Goal: Connect with others: Connect with others

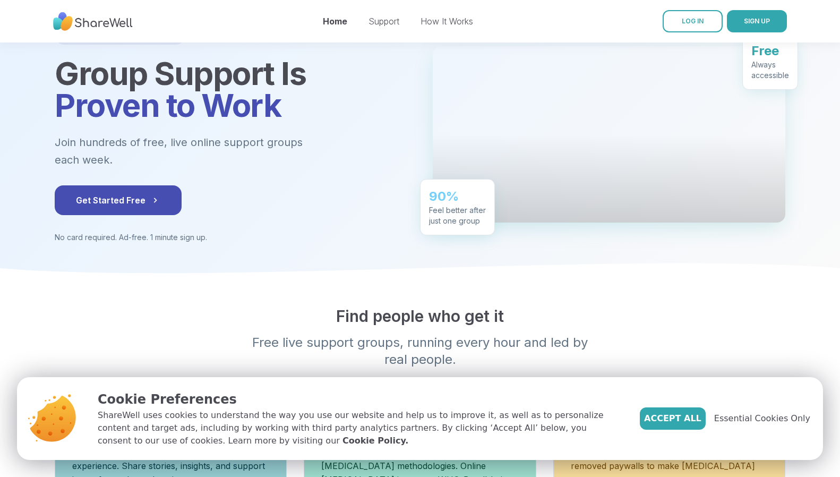
scroll to position [106, 0]
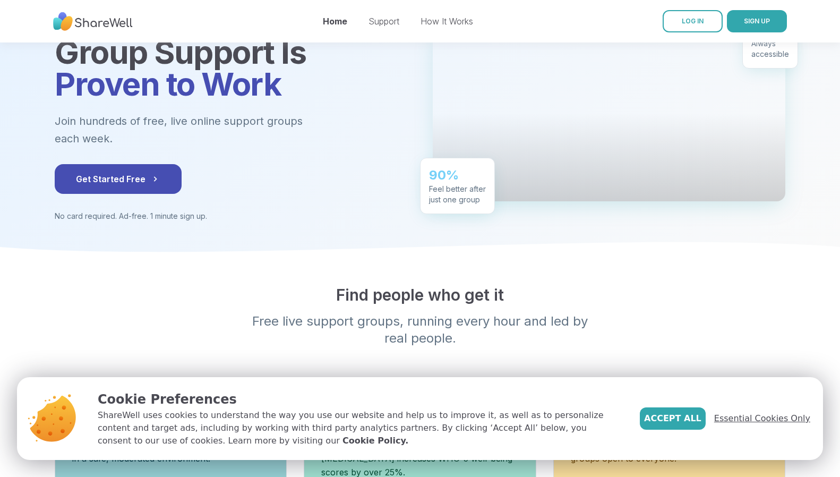
click at [744, 415] on span "Essential Cookies Only" at bounding box center [762, 418] width 96 height 13
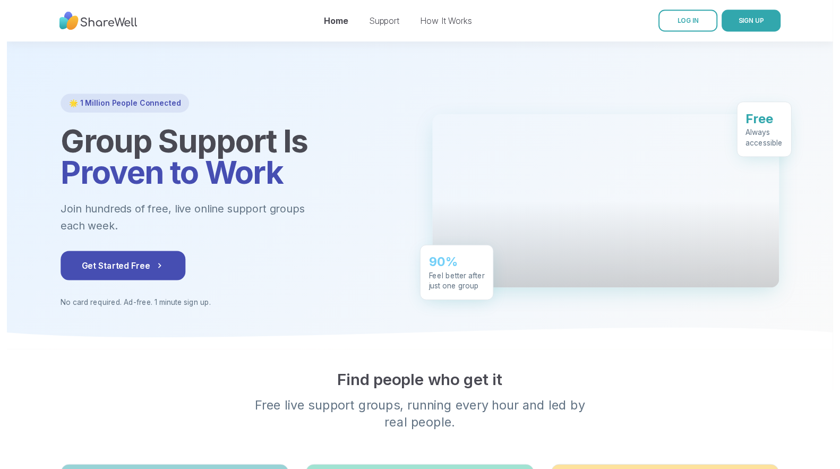
scroll to position [0, 0]
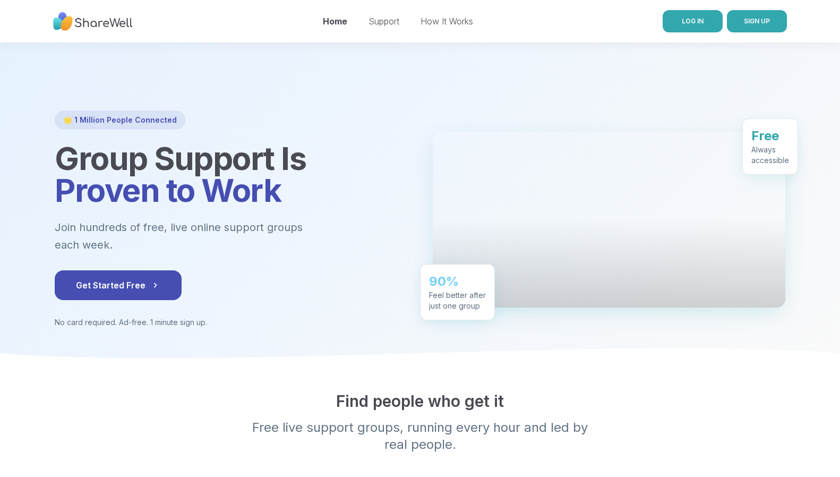
click at [692, 23] on span "LOG IN" at bounding box center [693, 21] width 22 height 8
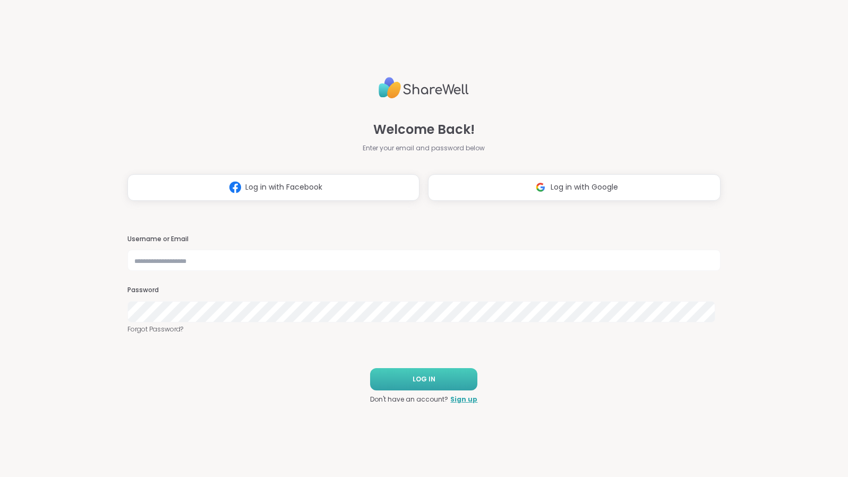
click at [407, 377] on button "LOG IN" at bounding box center [423, 379] width 107 height 22
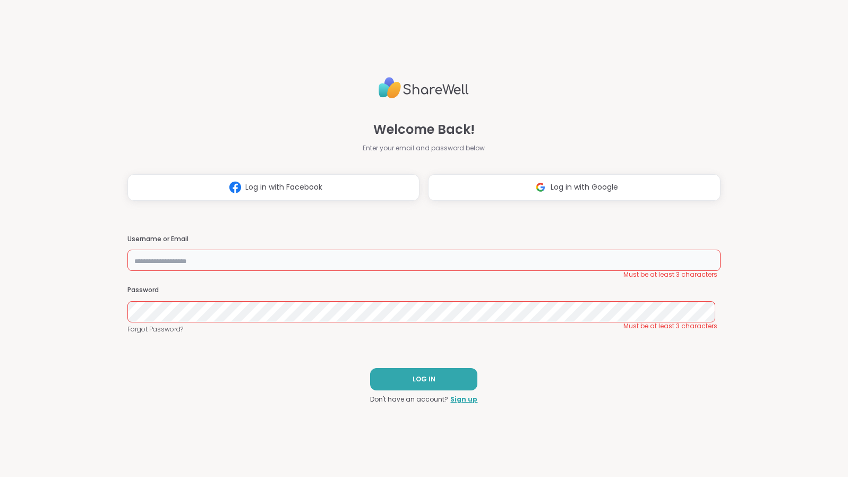
click at [350, 266] on input "text" at bounding box center [424, 260] width 594 height 21
type input "**********"
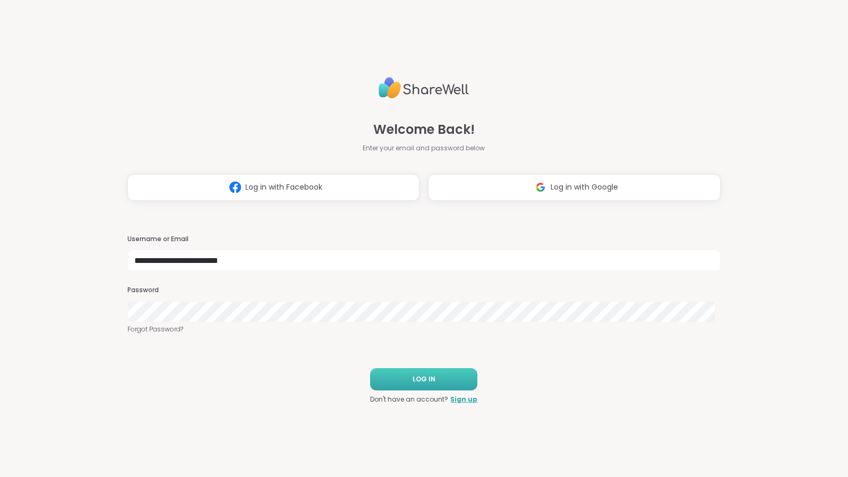
click at [422, 391] on div "LOG IN Don't have an account? Sign up" at bounding box center [423, 386] width 107 height 36
click at [423, 384] on button "LOG IN" at bounding box center [423, 379] width 107 height 22
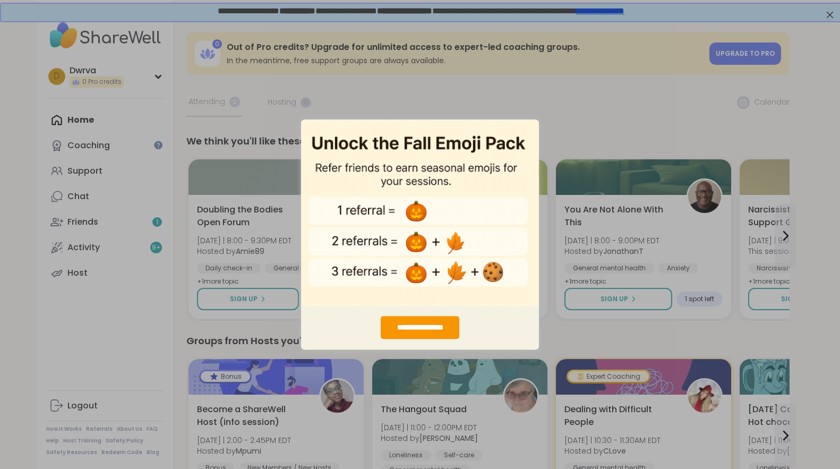
click at [566, 146] on div "**********" at bounding box center [420, 234] width 840 height 469
click at [526, 142] on img "entering modal" at bounding box center [420, 212] width 238 height 187
click at [829, 12] on div "**********" at bounding box center [420, 234] width 840 height 469
click at [827, 11] on div "**********" at bounding box center [420, 234] width 840 height 469
click at [829, 11] on div "**********" at bounding box center [420, 234] width 840 height 469
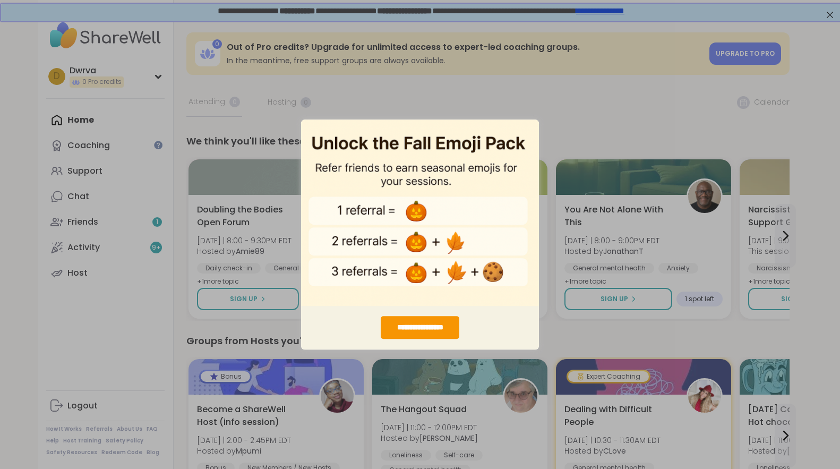
click at [326, 311] on div "**********" at bounding box center [420, 327] width 238 height 44
click at [399, 168] on img "entering modal" at bounding box center [420, 212] width 238 height 187
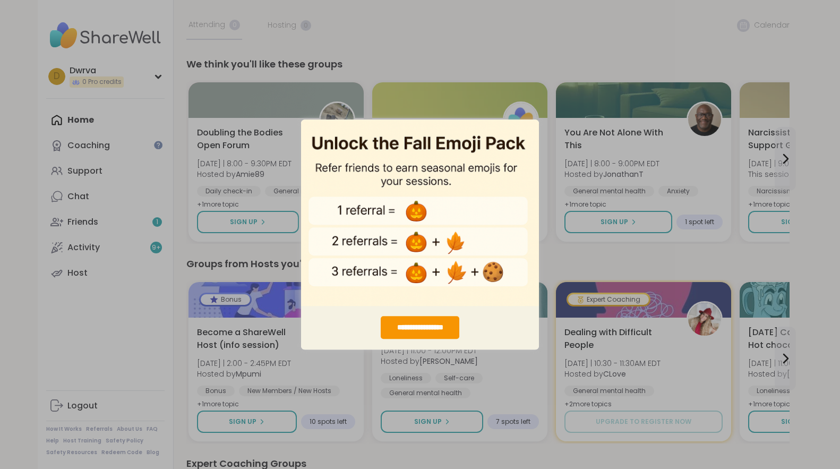
click at [581, 115] on div "**********" at bounding box center [420, 234] width 840 height 469
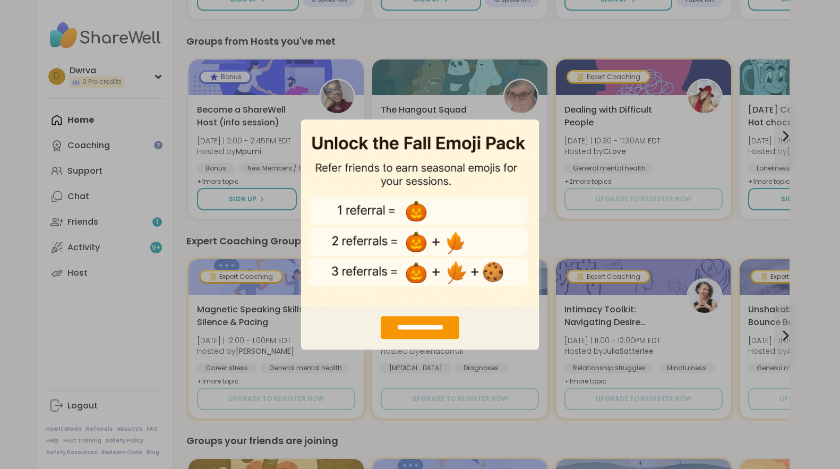
scroll to position [319, 0]
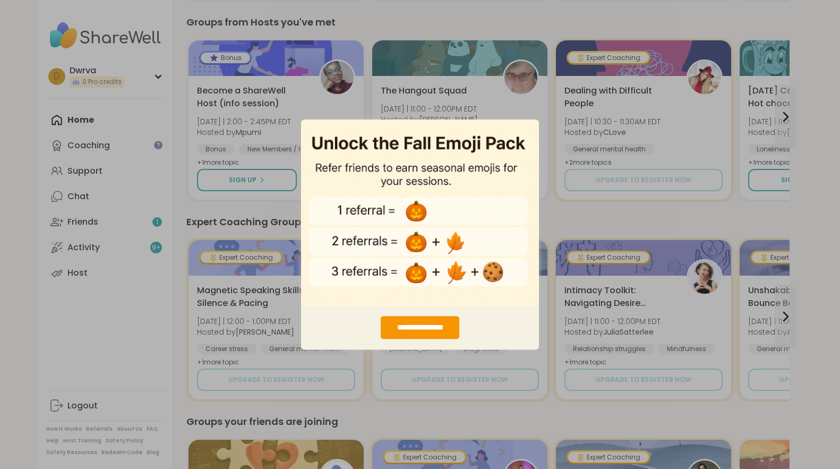
click at [414, 240] on img "entering modal" at bounding box center [420, 212] width 238 height 187
click at [355, 269] on img "entering modal" at bounding box center [420, 212] width 238 height 187
click at [428, 332] on div "**********" at bounding box center [420, 327] width 79 height 23
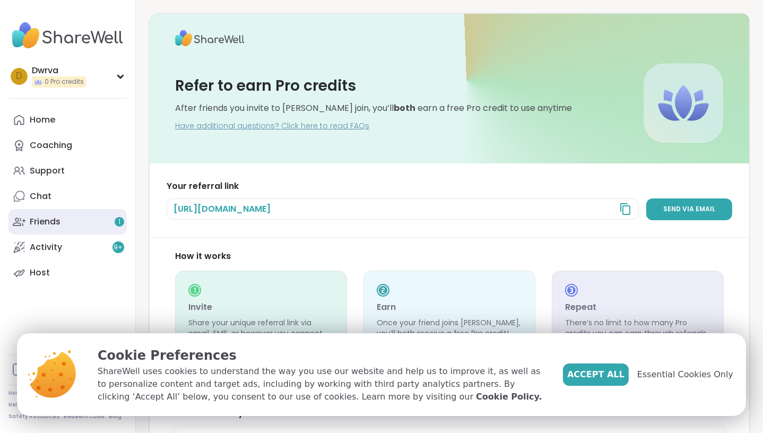
click at [63, 224] on link "Friends 1" at bounding box center [67, 221] width 118 height 25
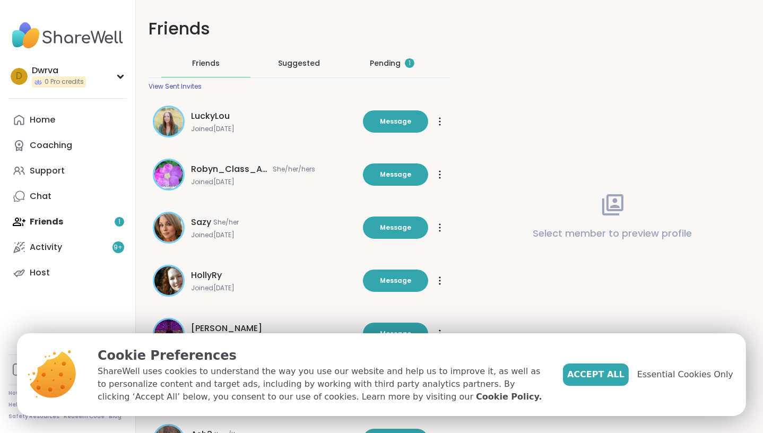
click at [380, 66] on div "Pending 1" at bounding box center [392, 63] width 45 height 11
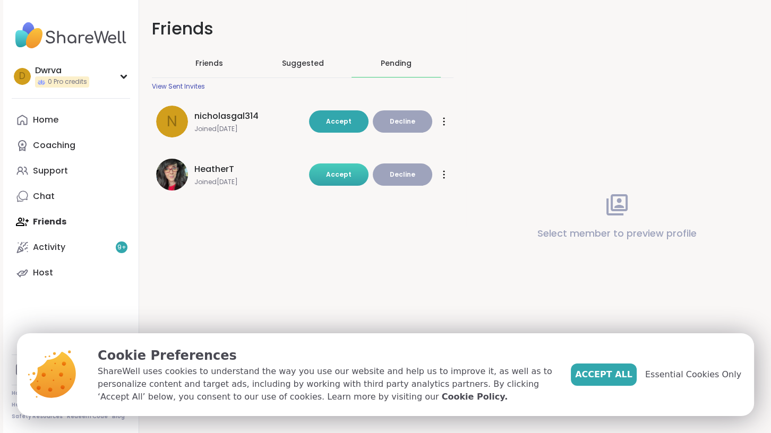
click at [361, 180] on button "Accept" at bounding box center [338, 175] width 59 height 22
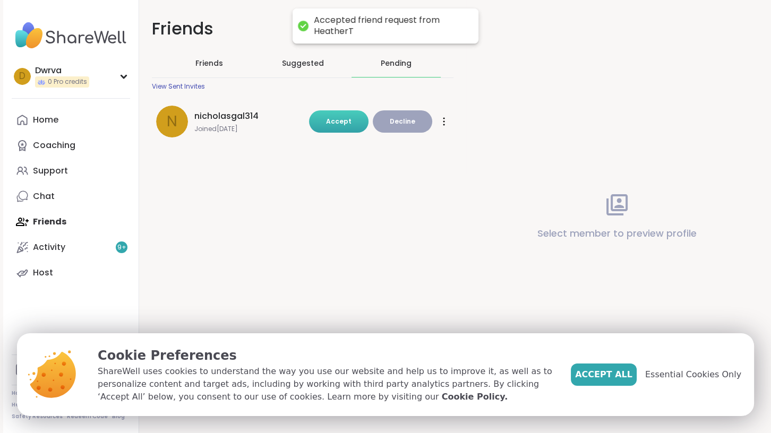
click at [353, 132] on button "Accept" at bounding box center [338, 121] width 59 height 22
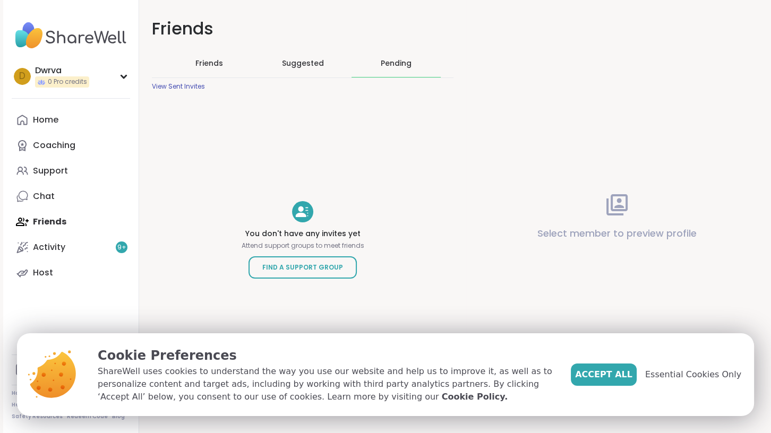
click at [200, 63] on span "Friends" at bounding box center [209, 63] width 28 height 11
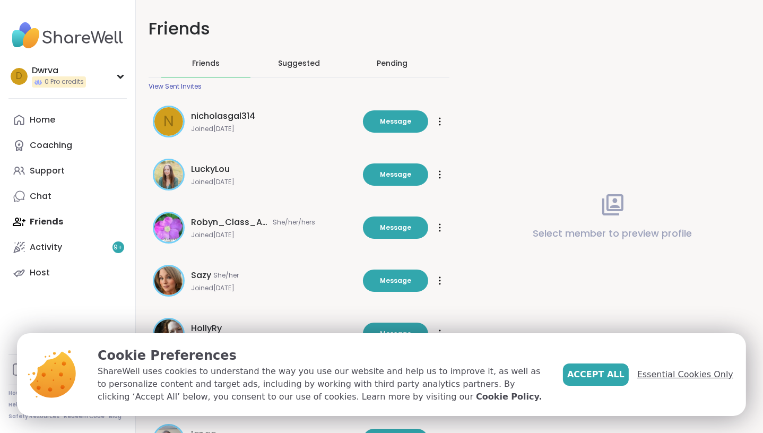
click at [701, 372] on span "Essential Cookies Only" at bounding box center [686, 374] width 96 height 13
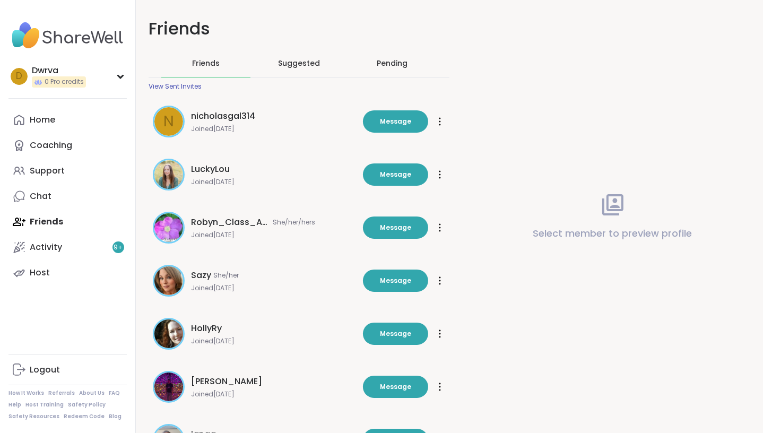
click at [219, 167] on span "LuckyLou" at bounding box center [210, 169] width 39 height 13
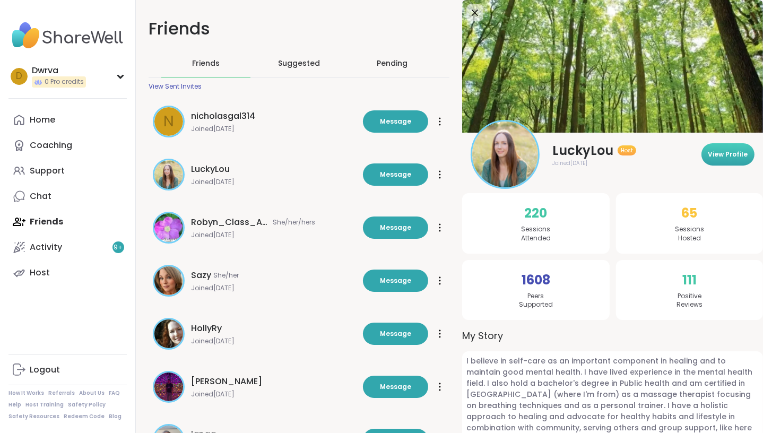
click at [719, 161] on button "View Profile" at bounding box center [728, 154] width 53 height 22
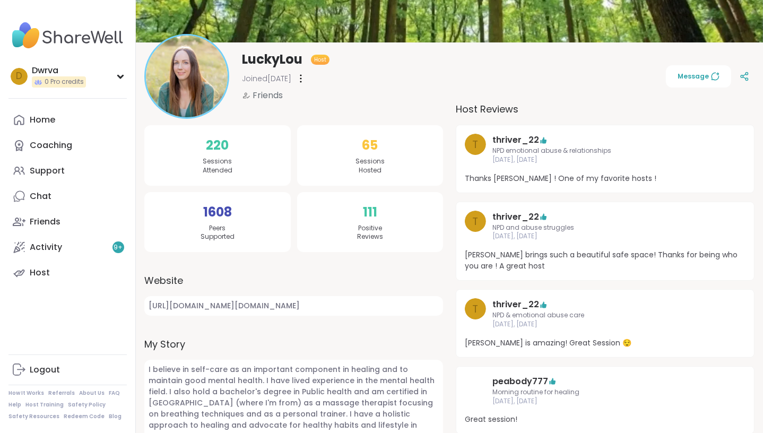
scroll to position [107, 0]
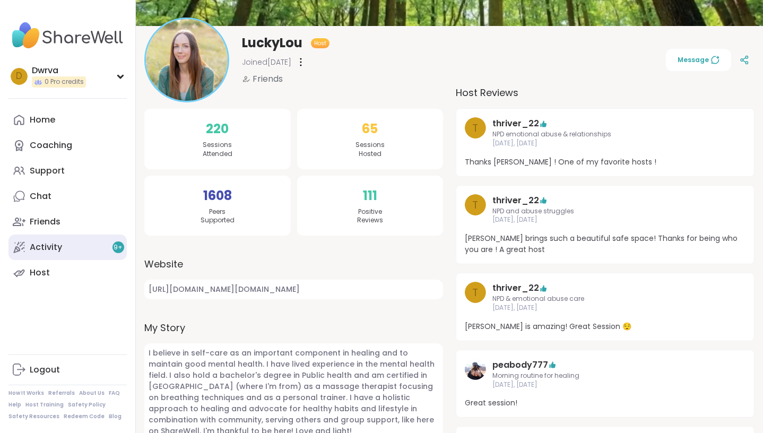
click at [25, 253] on link "Activity 9 +" at bounding box center [67, 247] width 118 height 25
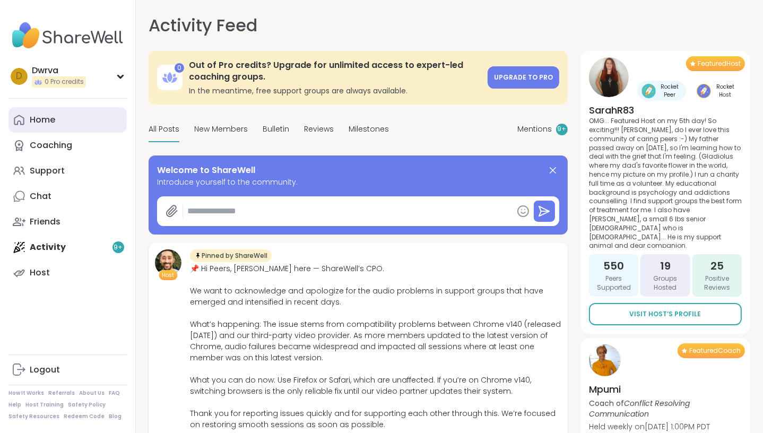
click at [87, 115] on link "Home" at bounding box center [67, 119] width 118 height 25
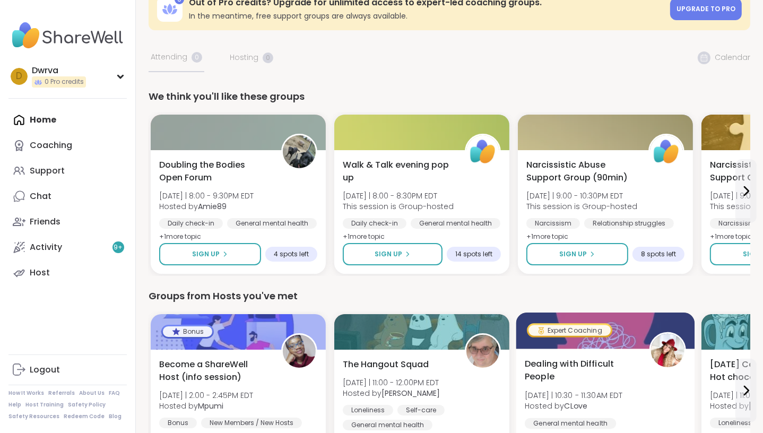
scroll to position [48, 0]
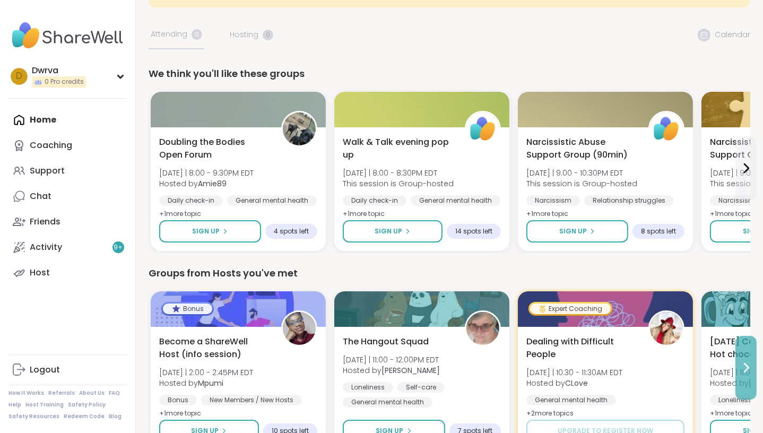
click at [745, 372] on icon at bounding box center [747, 368] width 4 height 8
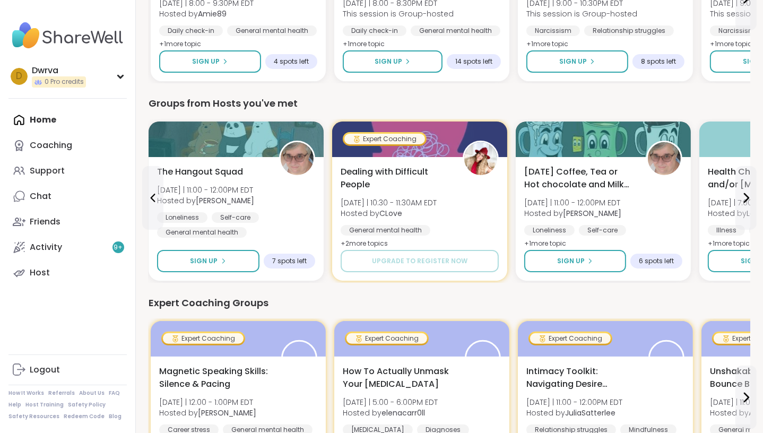
scroll to position [241, 0]
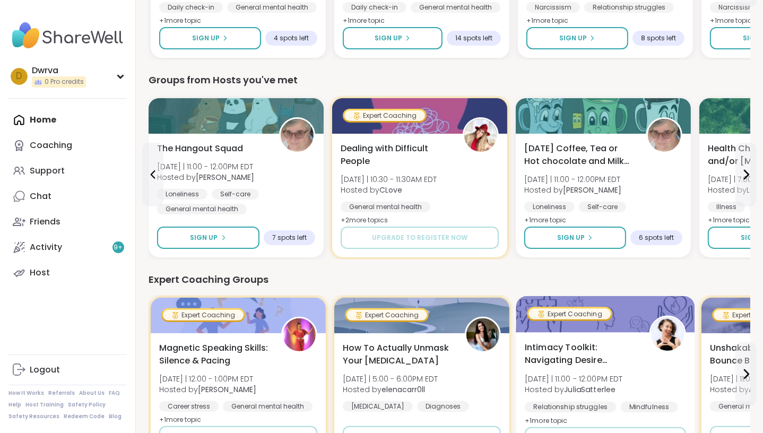
click at [611, 368] on div "Intimacy Toolkit: Navigating Desire Dynamics Fri 9/12 | 11:00 - 12:00PM EDT Hos…" at bounding box center [605, 384] width 161 height 87
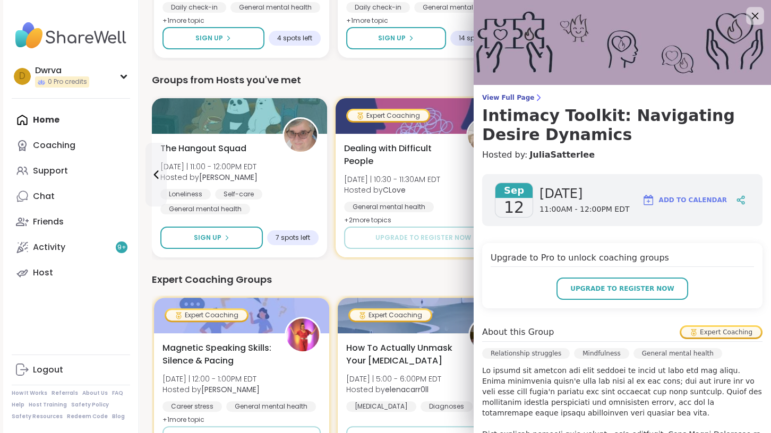
click at [748, 11] on icon at bounding box center [754, 15] width 13 height 13
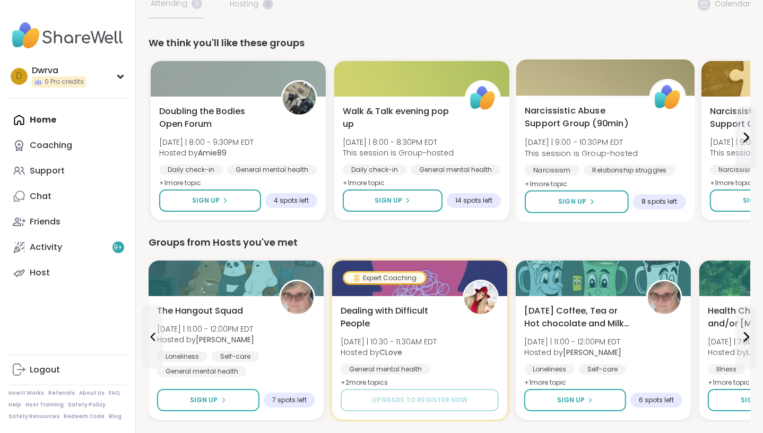
scroll to position [48, 0]
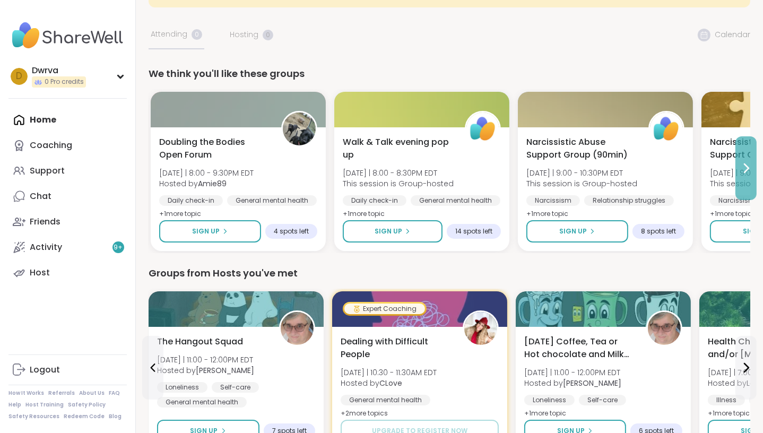
click at [745, 169] on icon at bounding box center [746, 168] width 13 height 13
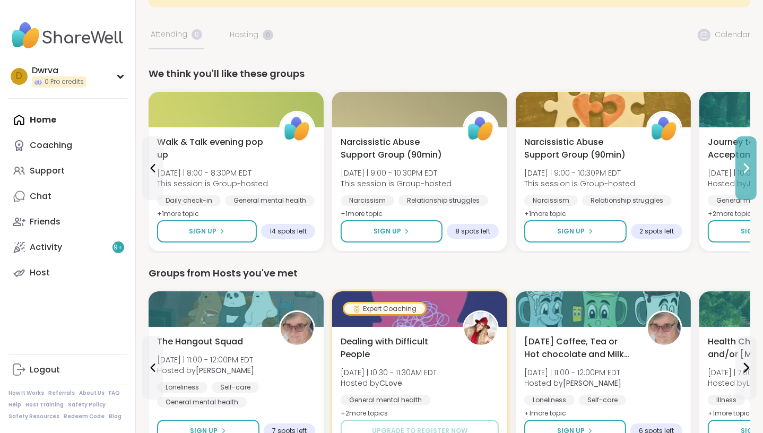
click at [745, 169] on icon at bounding box center [746, 168] width 13 height 13
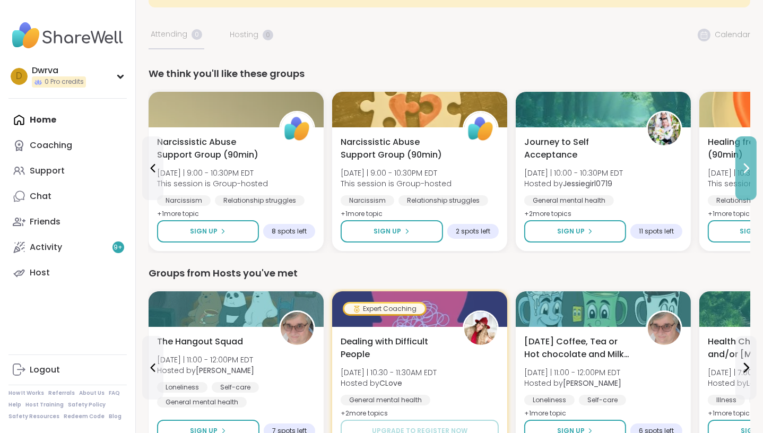
click at [745, 170] on icon at bounding box center [746, 168] width 13 height 13
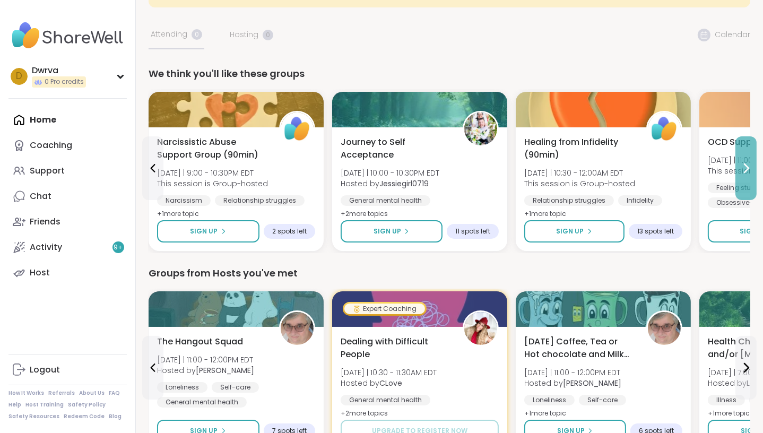
click at [744, 170] on icon at bounding box center [746, 168] width 13 height 13
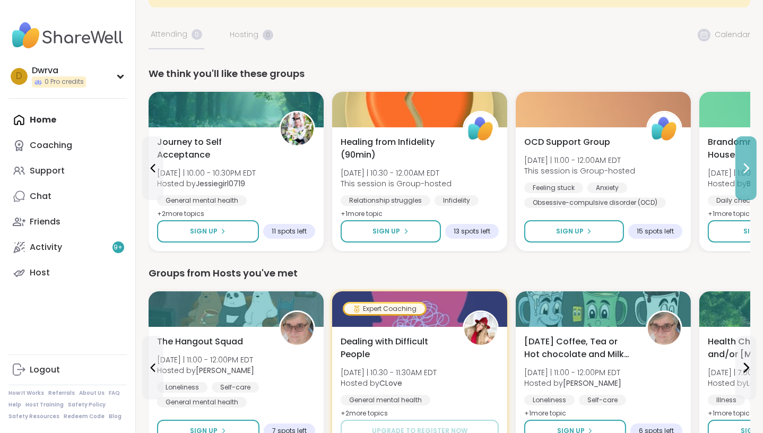
click at [744, 170] on icon at bounding box center [746, 168] width 13 height 13
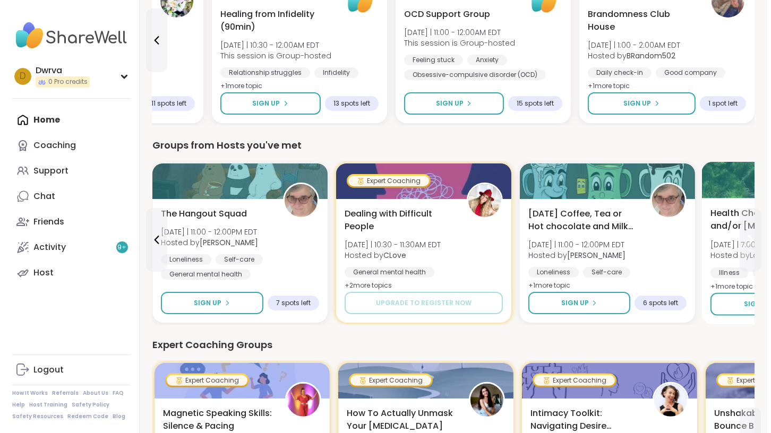
scroll to position [193, 0]
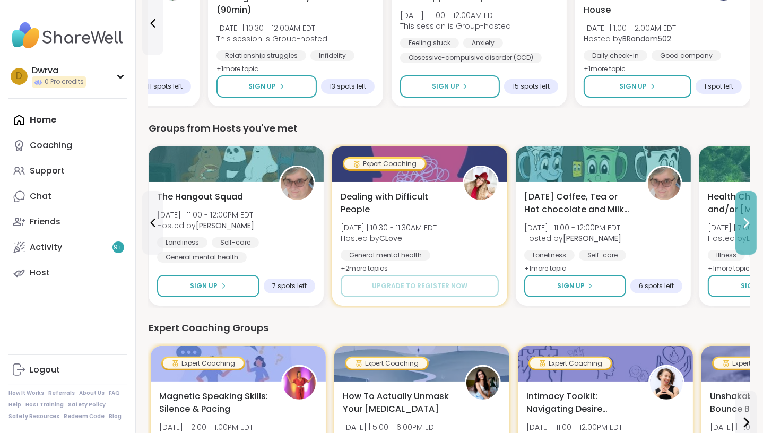
drag, startPoint x: 754, startPoint y: 222, endPoint x: 749, endPoint y: 221, distance: 5.4
click at [749, 221] on button at bounding box center [746, 223] width 21 height 64
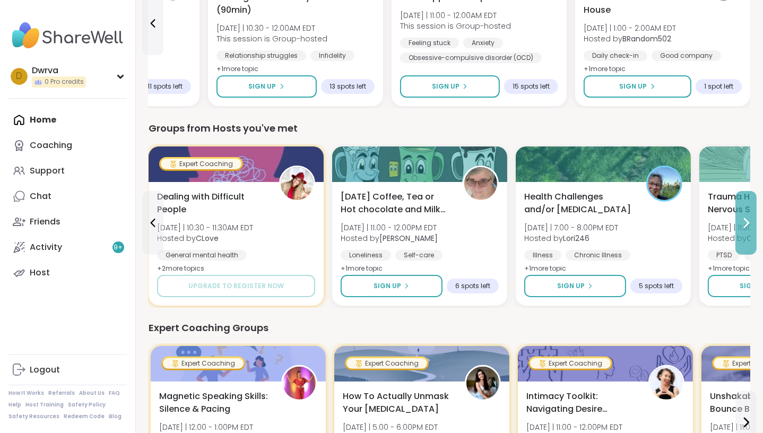
click at [748, 220] on icon at bounding box center [747, 223] width 4 height 8
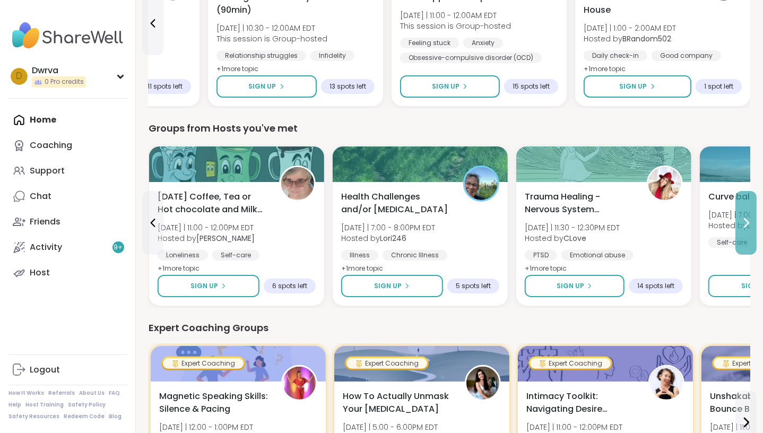
click at [748, 220] on icon at bounding box center [747, 223] width 4 height 8
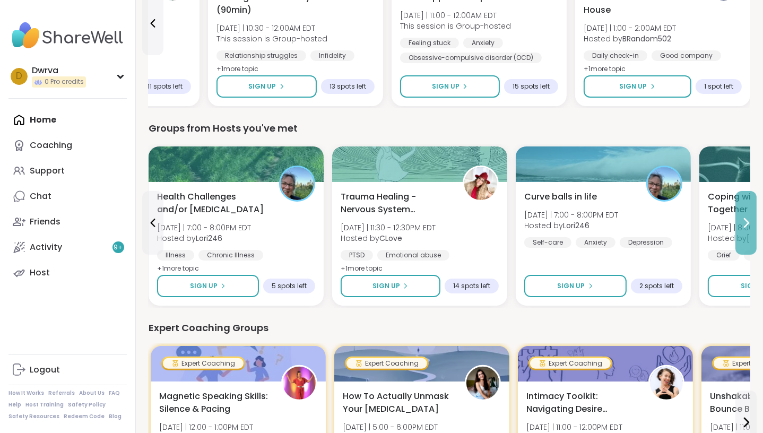
click at [738, 221] on button at bounding box center [746, 223] width 21 height 64
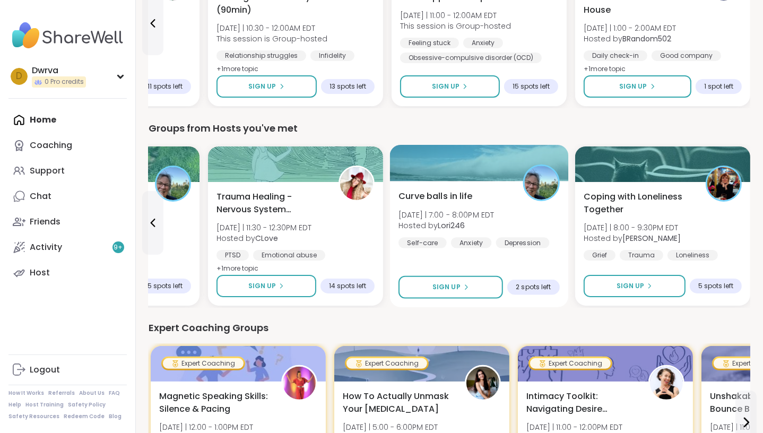
click at [514, 212] on div "Curve balls in life Tue 9/16 | 7:00 - 8:00PM EDT Hosted by Lori246 Self-care An…" at bounding box center [479, 219] width 161 height 58
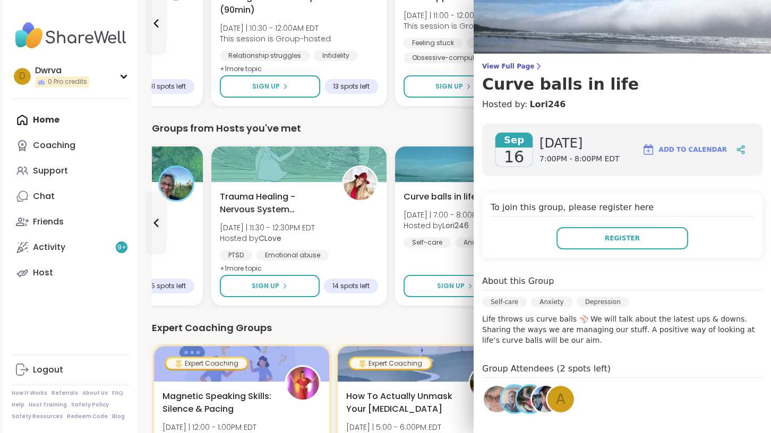
scroll to position [48, 0]
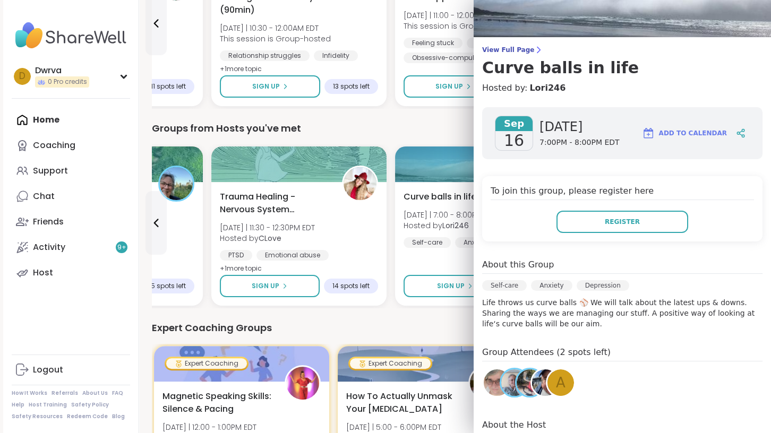
click at [410, 127] on div "Groups from Hosts you've met" at bounding box center [453, 128] width 603 height 15
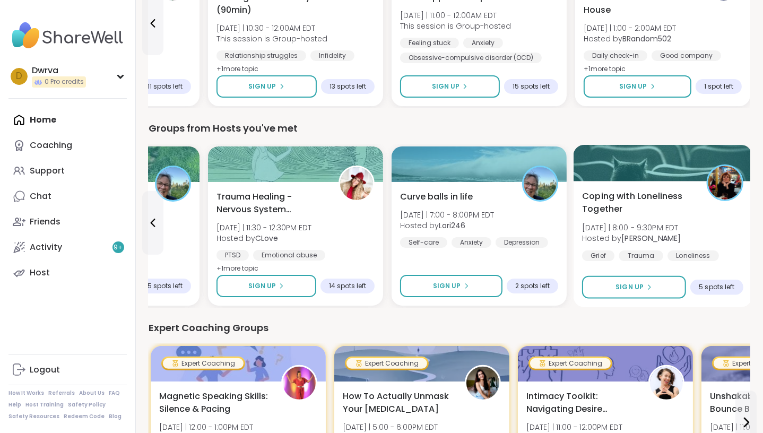
click at [643, 232] on span "[DATE] | 8:00 - 9:30PM EDT" at bounding box center [631, 227] width 99 height 11
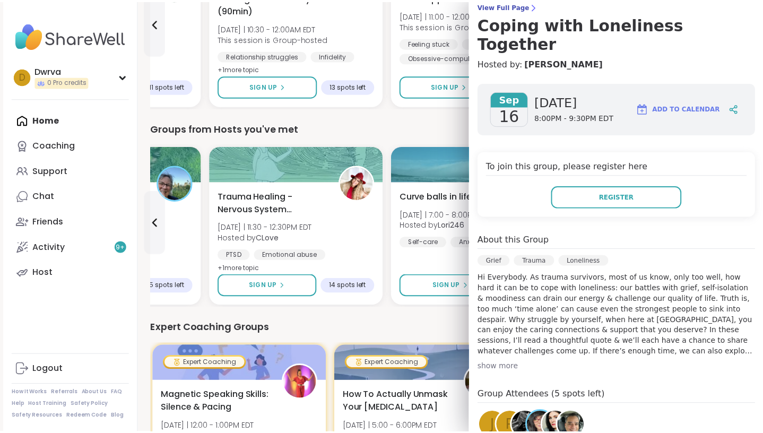
scroll to position [0, 0]
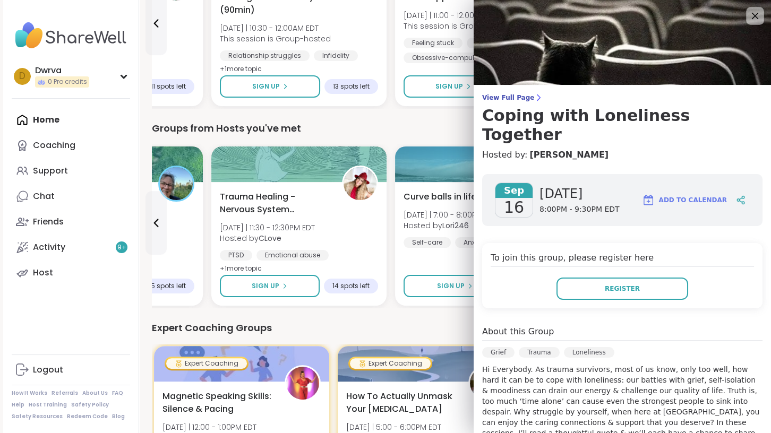
click at [748, 17] on icon at bounding box center [754, 15] width 13 height 13
